Goal: Information Seeking & Learning: Learn about a topic

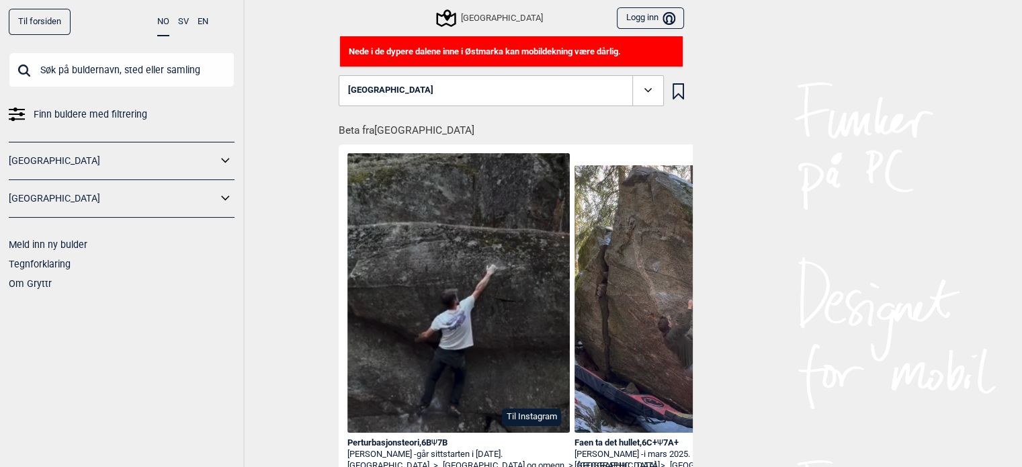
drag, startPoint x: 759, startPoint y: 212, endPoint x: 793, endPoint y: 166, distance: 57.3
click at [759, 212] on div "Til forsiden NO SV EN Finn buldere med filtrering [GEOGRAPHIC_DATA] [GEOGRAPHIC…" at bounding box center [511, 233] width 1022 height 467
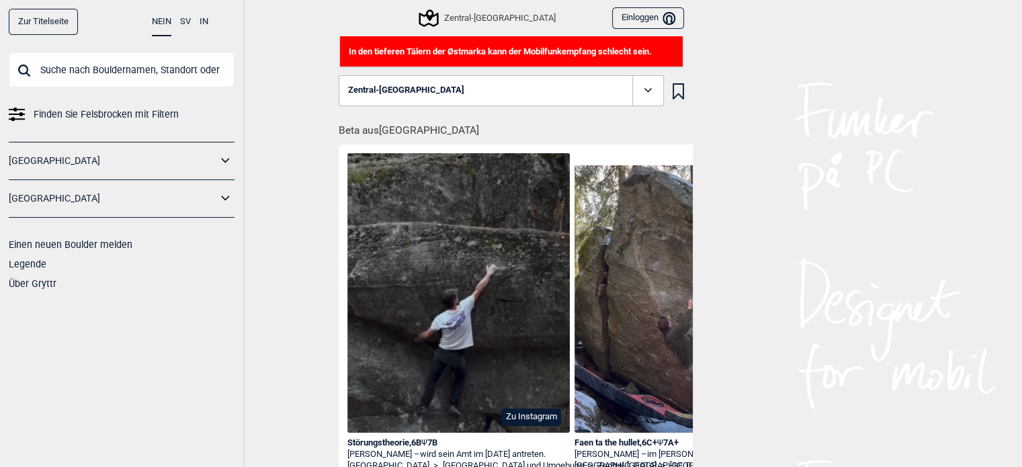
click at [44, 22] on font "Zur Titelseite" at bounding box center [43, 21] width 50 height 10
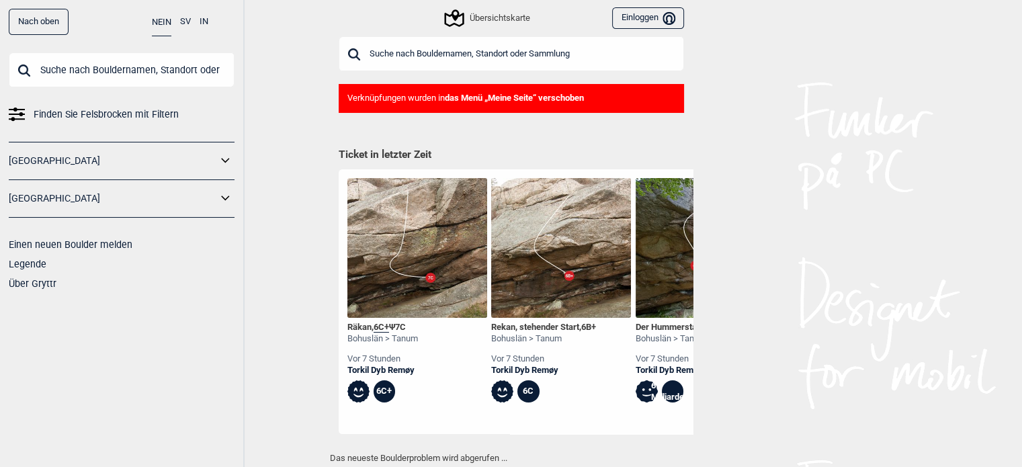
click at [220, 151] on icon at bounding box center [225, 160] width 17 height 19
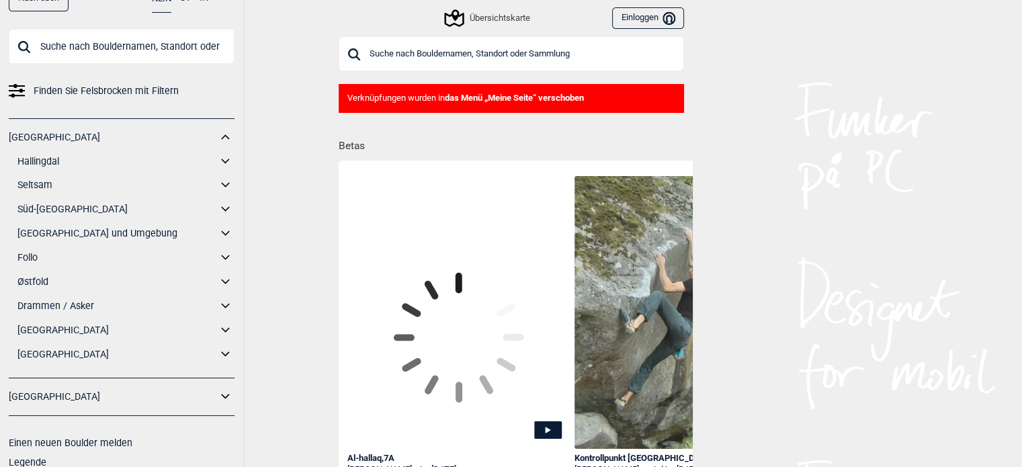
scroll to position [24, 0]
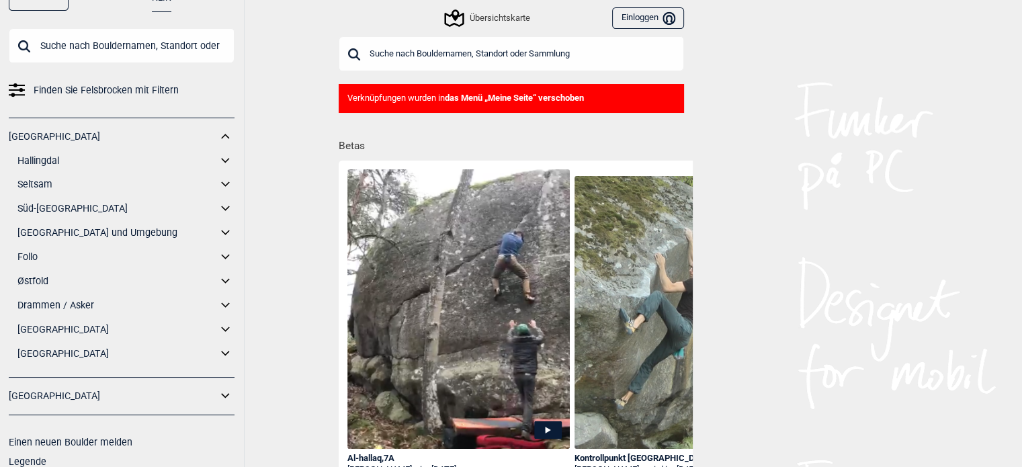
click at [217, 227] on icon at bounding box center [225, 232] width 17 height 19
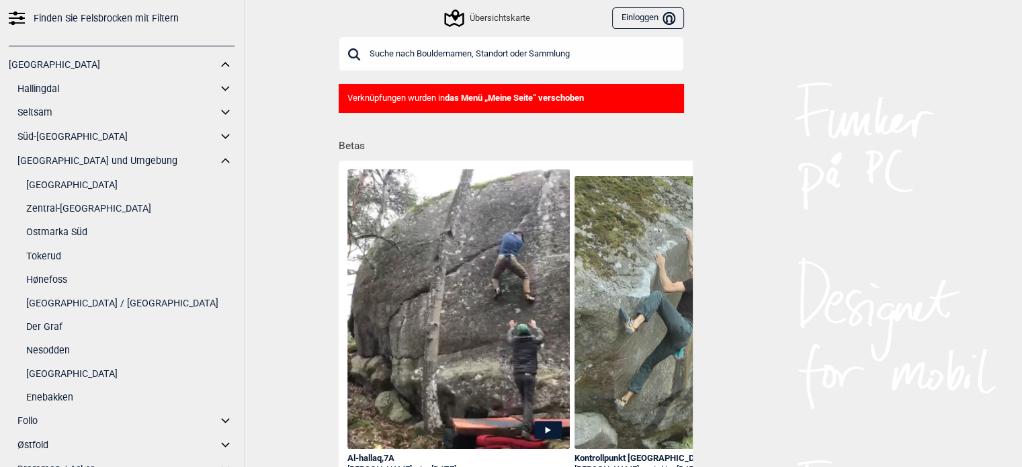
scroll to position [126, 0]
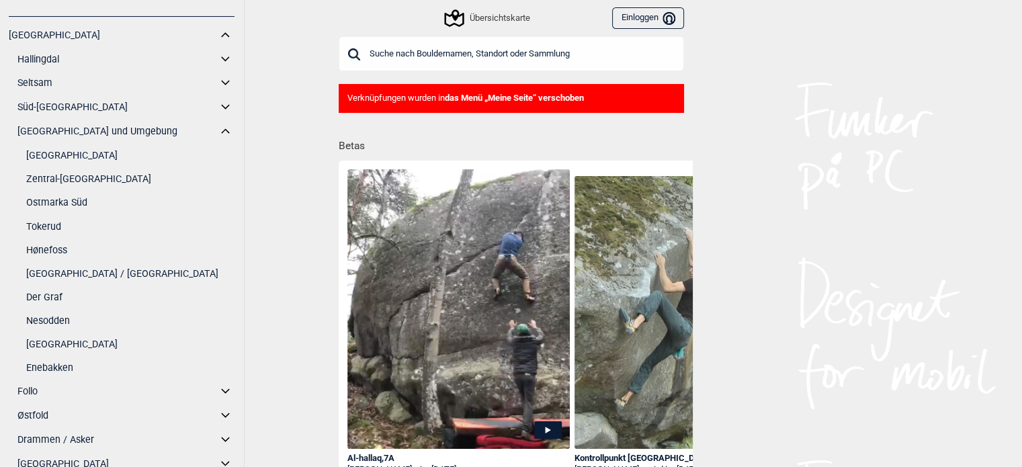
click at [60, 182] on font "Zentral-[GEOGRAPHIC_DATA]" at bounding box center [88, 178] width 125 height 11
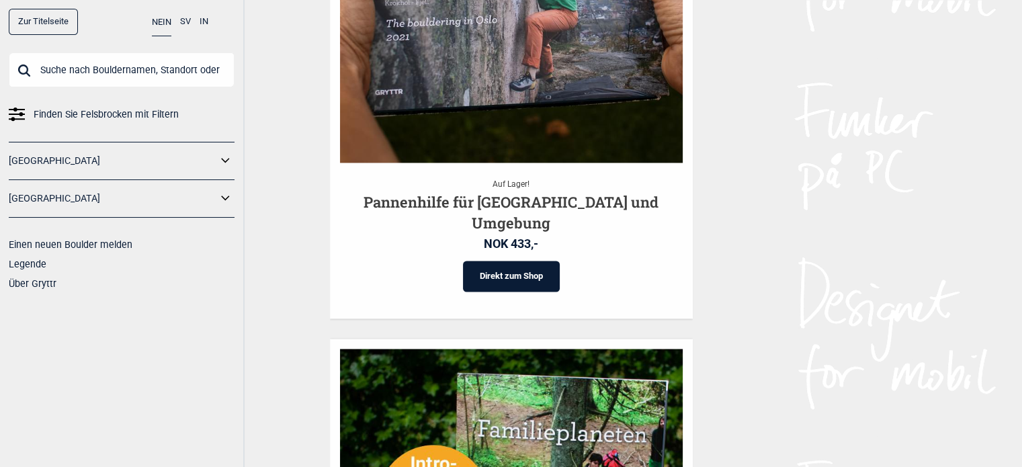
scroll to position [2105, 0]
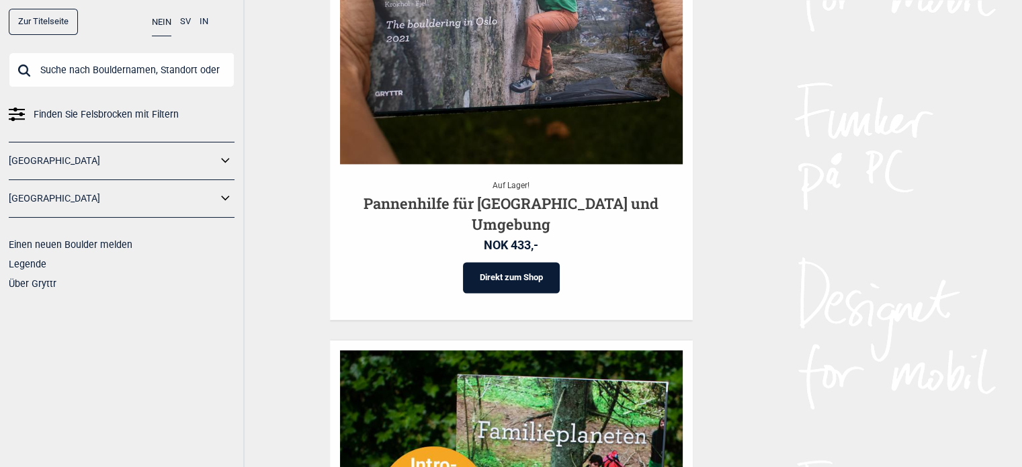
click at [108, 110] on font "Finden Sie Felsbrocken mit Filtern" at bounding box center [106, 114] width 145 height 11
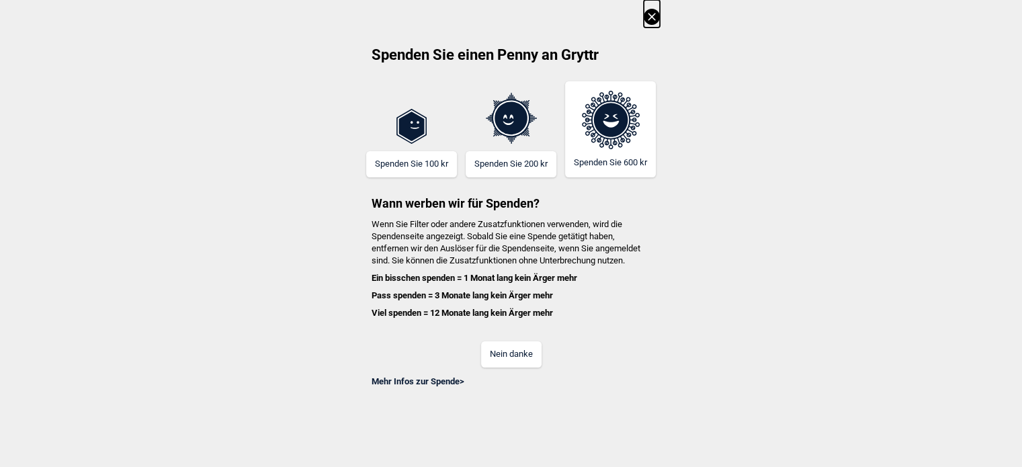
click at [652, 18] on icon at bounding box center [652, 17] width 16 height 16
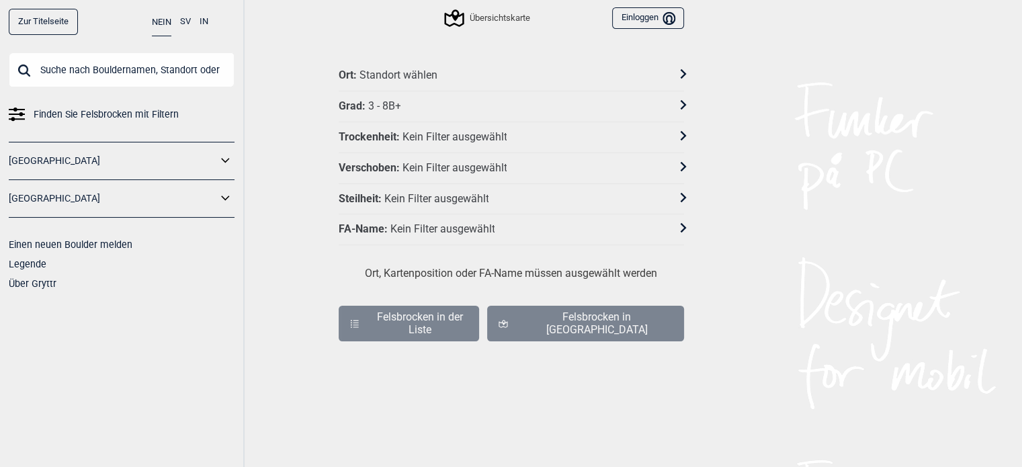
click at [465, 131] on font "Kein Filter ausgewählt" at bounding box center [454, 136] width 105 height 13
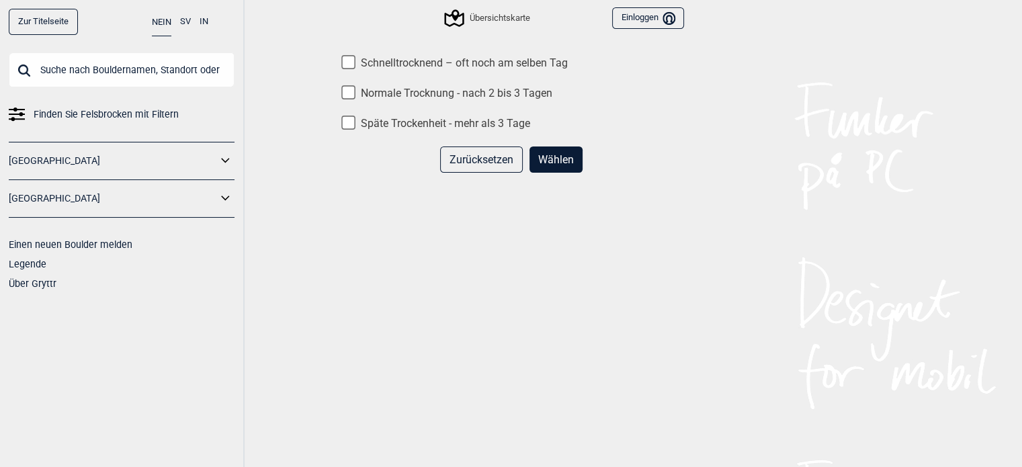
click at [352, 62] on input "Schnelltrocknend – oft noch am selben Tag" at bounding box center [348, 62] width 14 height 14
checkbox input "true"
click at [559, 155] on font "Wählen" at bounding box center [556, 159] width 36 height 13
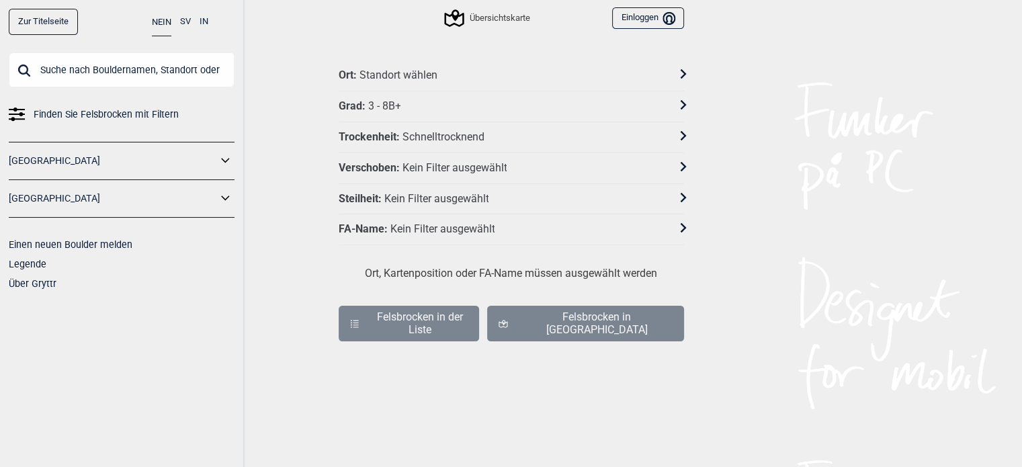
click at [679, 73] on icon at bounding box center [682, 73] width 9 height 9
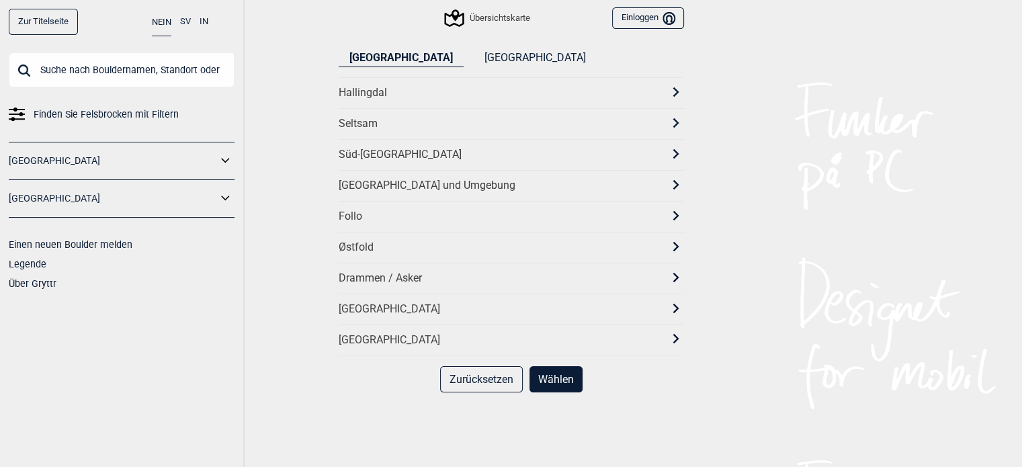
click at [673, 93] on icon at bounding box center [675, 91] width 9 height 9
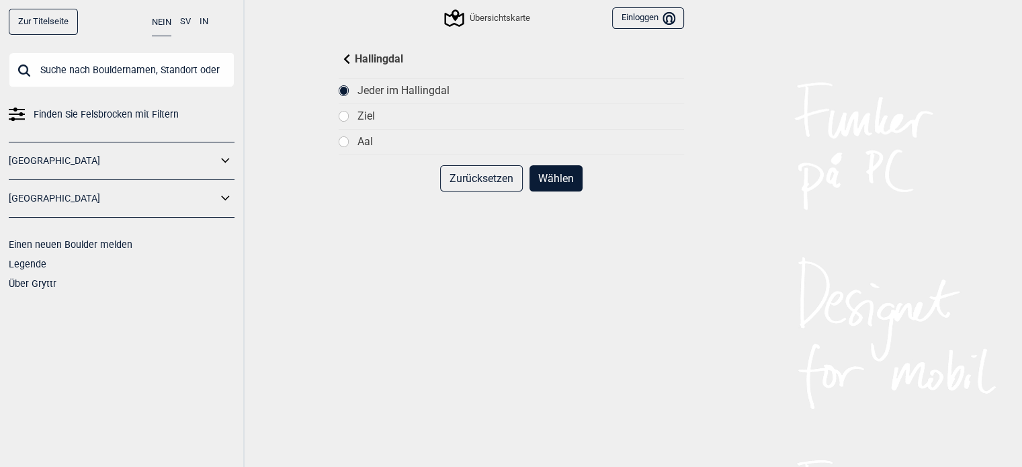
click at [347, 58] on icon at bounding box center [345, 58] width 9 height 9
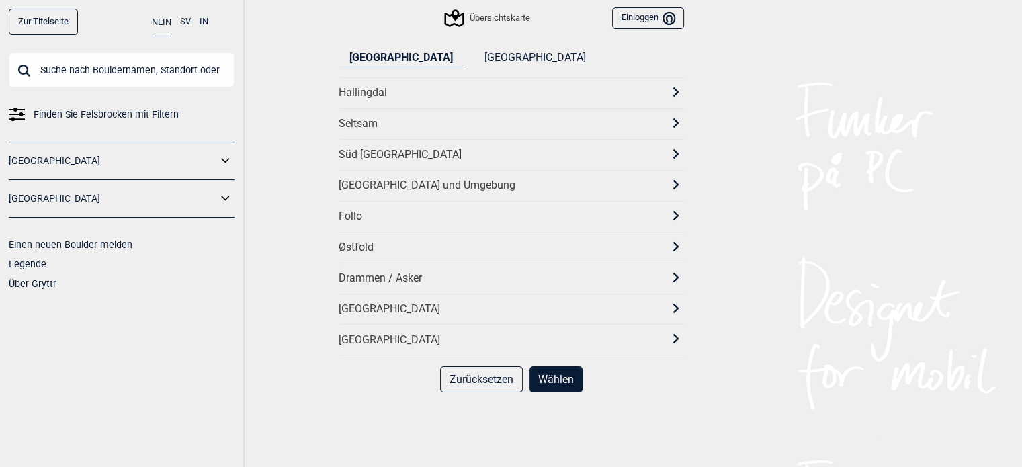
click at [665, 183] on div "[GEOGRAPHIC_DATA] und Umgebung" at bounding box center [511, 185] width 345 height 31
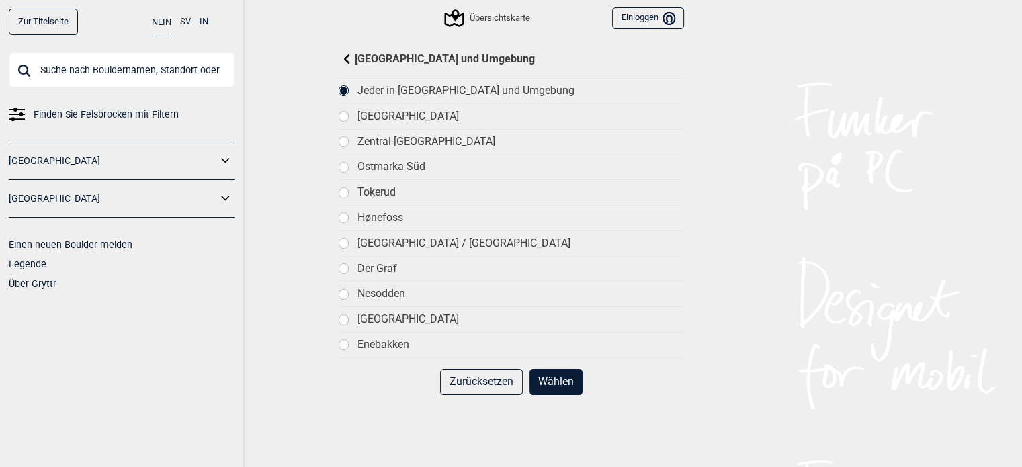
click at [342, 141] on div at bounding box center [343, 141] width 9 height 9
click at [564, 387] on button "Wählen" at bounding box center [555, 382] width 53 height 26
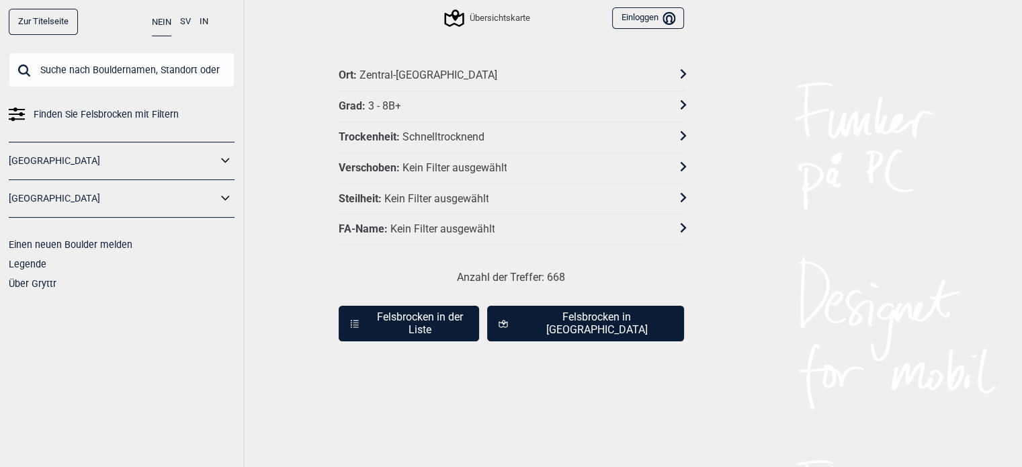
click at [679, 195] on icon at bounding box center [682, 196] width 9 height 9
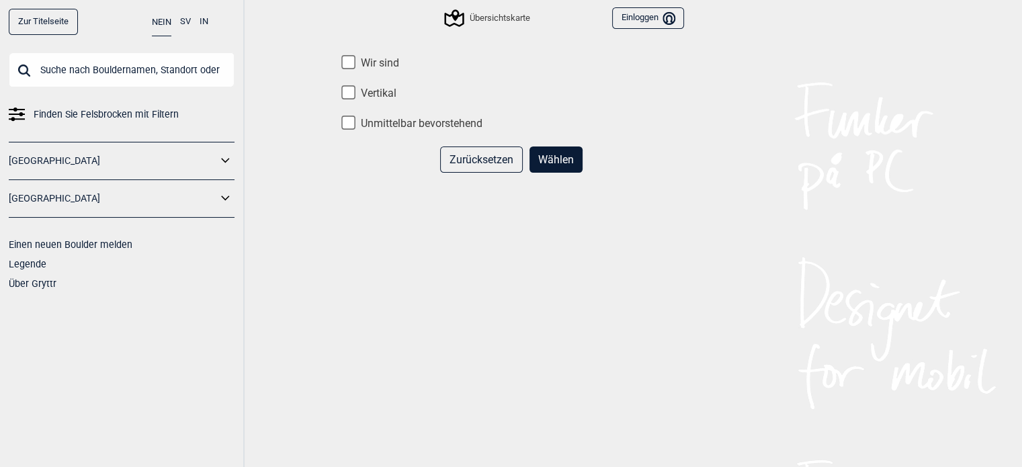
click at [503, 168] on button "Zurücksetzen" at bounding box center [481, 159] width 83 height 26
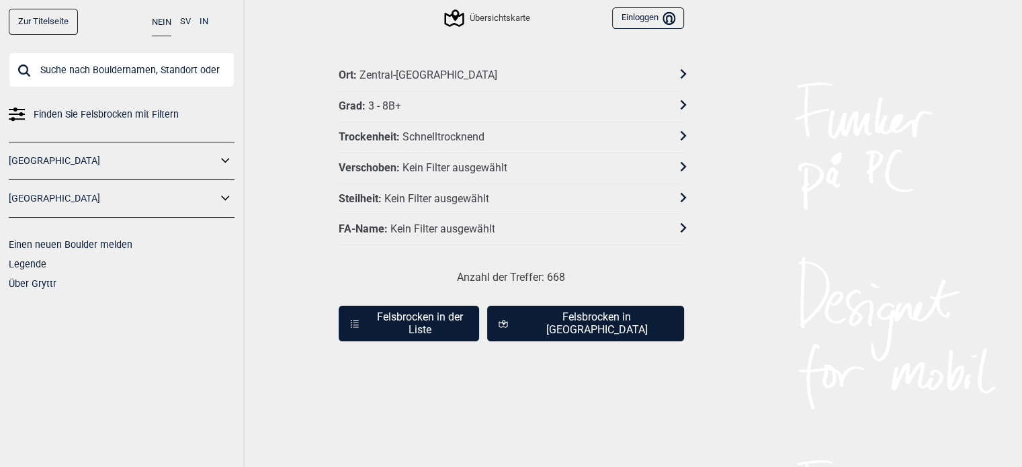
click at [681, 106] on icon at bounding box center [682, 104] width 9 height 9
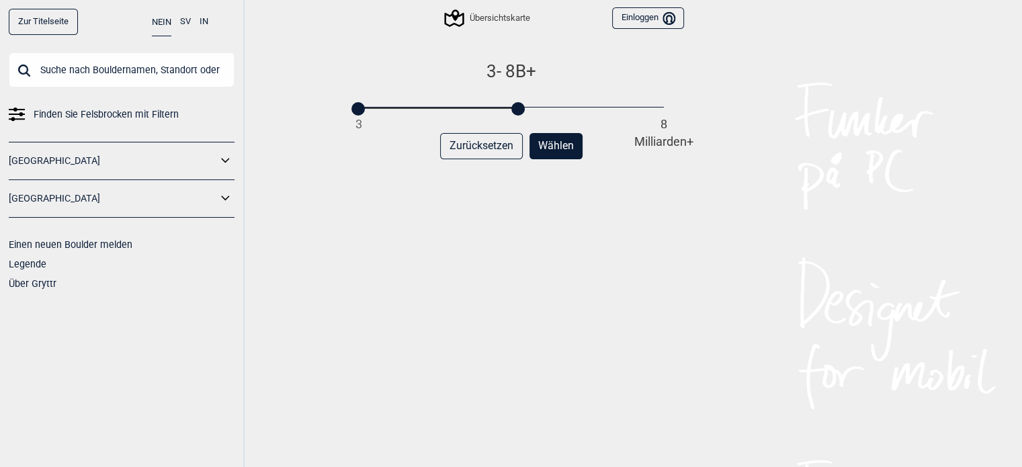
drag, startPoint x: 661, startPoint y: 112, endPoint x: 493, endPoint y: 112, distance: 168.0
click at [511, 112] on div at bounding box center [517, 108] width 13 height 13
drag, startPoint x: 357, startPoint y: 110, endPoint x: 425, endPoint y: 108, distance: 67.2
click at [423, 108] on div at bounding box center [416, 108] width 13 height 13
click at [553, 136] on button "Wählen" at bounding box center [555, 146] width 53 height 26
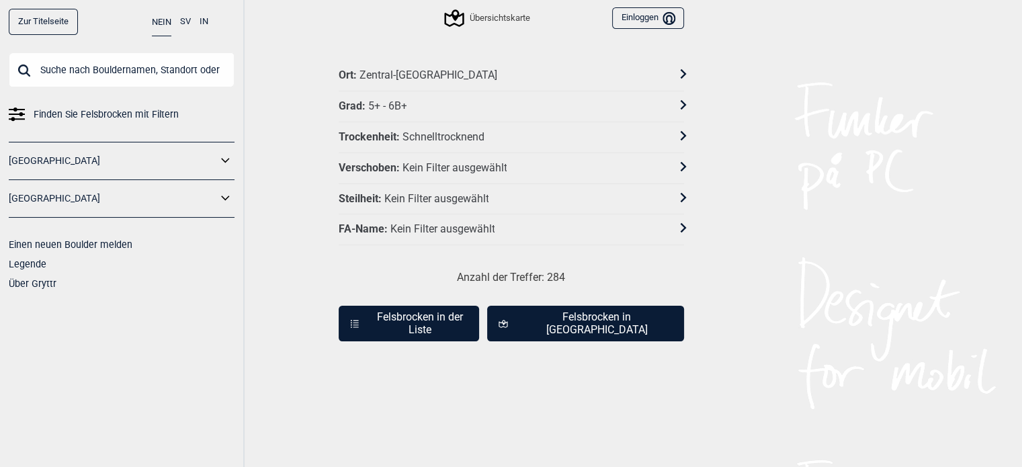
click at [680, 104] on icon at bounding box center [682, 104] width 9 height 9
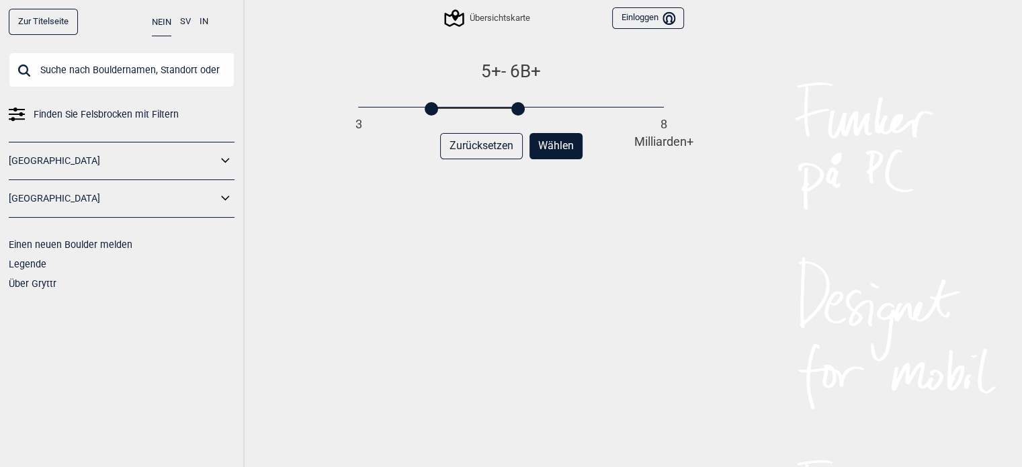
drag, startPoint x: 495, startPoint y: 112, endPoint x: 527, endPoint y: 110, distance: 33.0
click at [527, 110] on div "3 8 Milliarden+" at bounding box center [510, 107] width 305 height 9
drag, startPoint x: 433, startPoint y: 113, endPoint x: 457, endPoint y: 113, distance: 24.2
click at [452, 113] on div at bounding box center [445, 108] width 13 height 13
drag, startPoint x: 517, startPoint y: 110, endPoint x: 540, endPoint y: 110, distance: 22.8
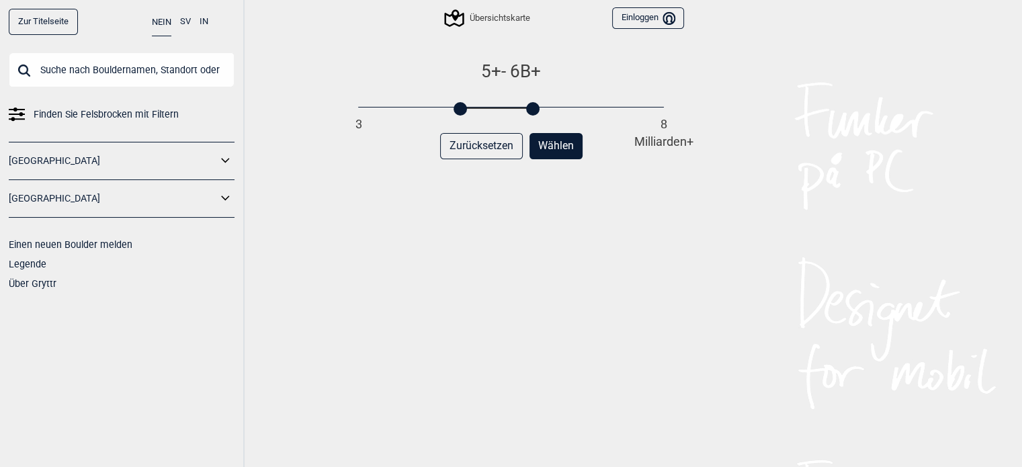
click at [540, 110] on div "3 8 Milliarden+" at bounding box center [510, 107] width 305 height 9
click at [549, 139] on font "Wählen" at bounding box center [556, 145] width 36 height 13
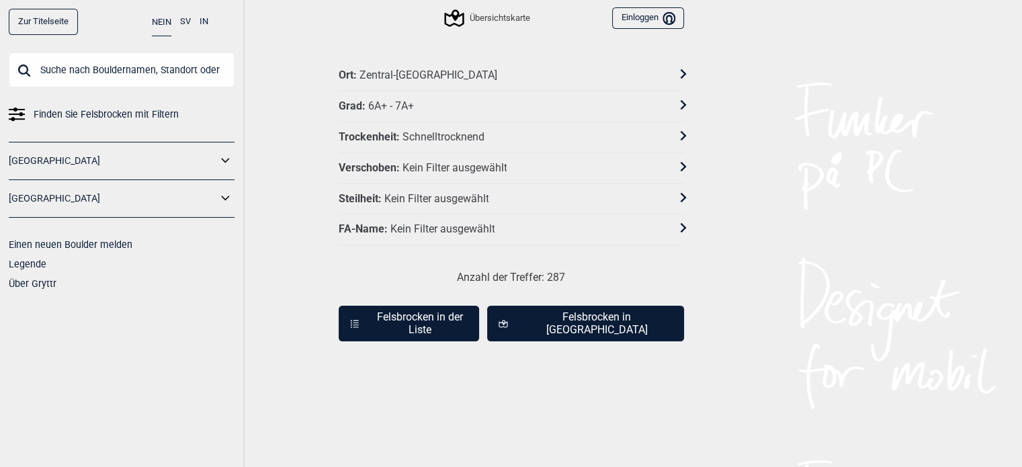
click at [427, 311] on font "Felsbrocken in der Liste" at bounding box center [420, 322] width 86 height 25
